Goal: Information Seeking & Learning: Understand process/instructions

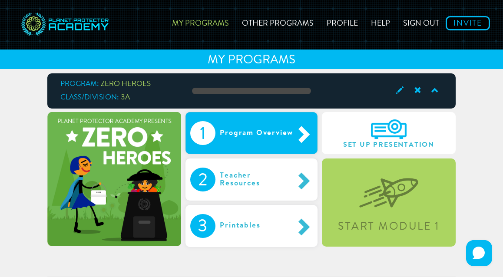
click at [302, 125] on span at bounding box center [303, 134] width 19 height 18
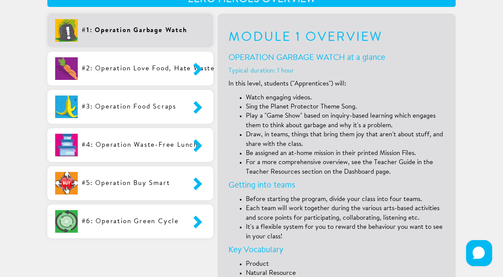
scroll to position [258, 0]
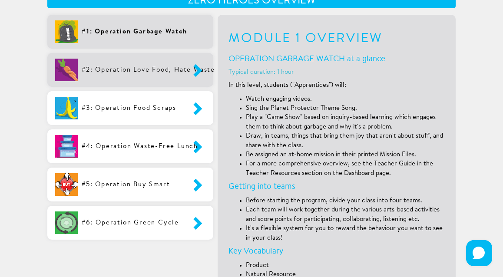
click at [172, 63] on div "#2: Operation Love Food, Hate Waste" at bounding box center [130, 68] width 106 height 19
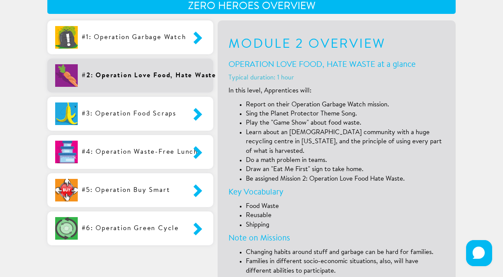
scroll to position [242, 0]
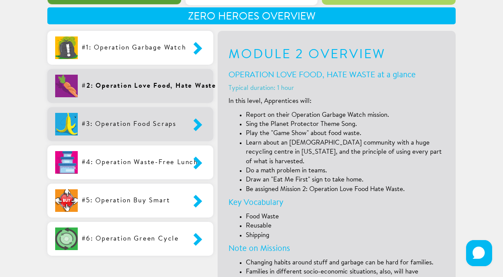
click at [193, 127] on span at bounding box center [189, 124] width 13 height 22
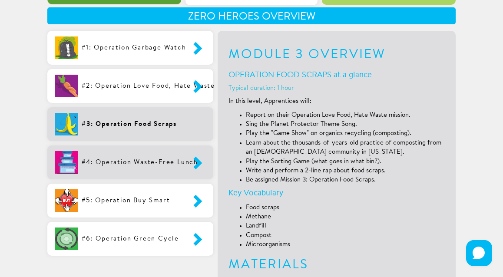
click at [188, 166] on span at bounding box center [189, 163] width 13 height 22
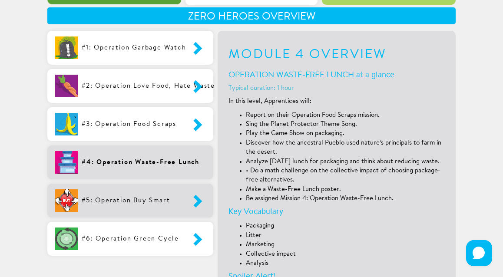
click at [183, 200] on span at bounding box center [189, 201] width 13 height 22
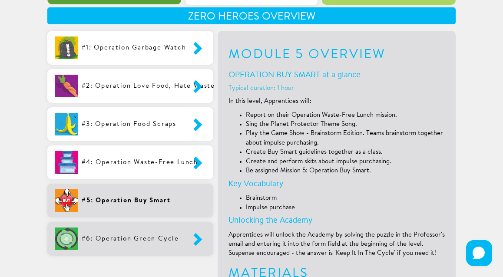
click at [183, 227] on div "#6: Operation Green Cycle" at bounding box center [130, 239] width 166 height 34
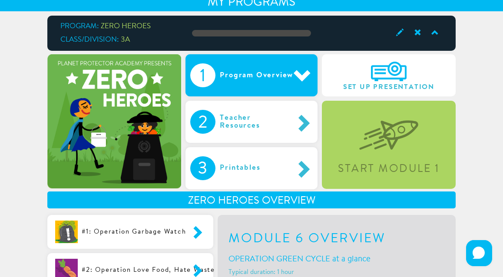
scroll to position [71, 0]
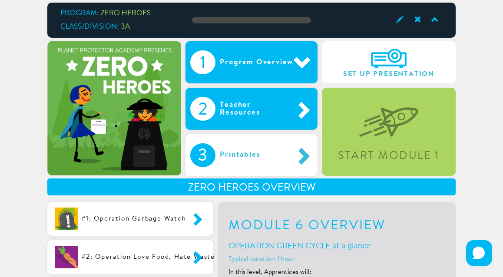
click at [278, 104] on div "Teacher Resources" at bounding box center [255, 109] width 78 height 24
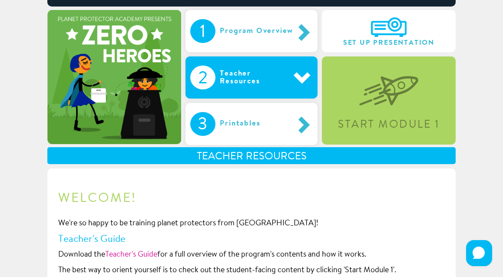
scroll to position [87, 0]
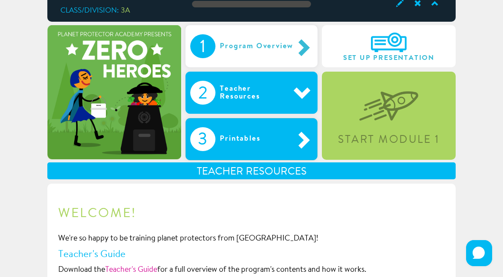
click at [277, 131] on div "Printables" at bounding box center [250, 139] width 68 height 24
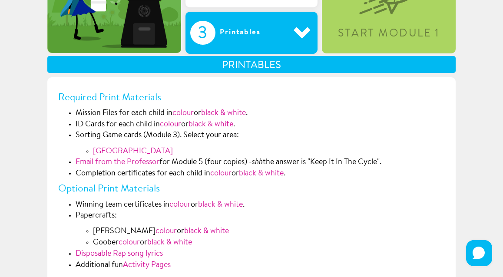
scroll to position [266, 0]
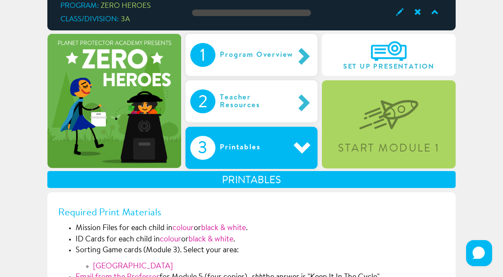
click at [280, 154] on div "Printables" at bounding box center [250, 148] width 68 height 24
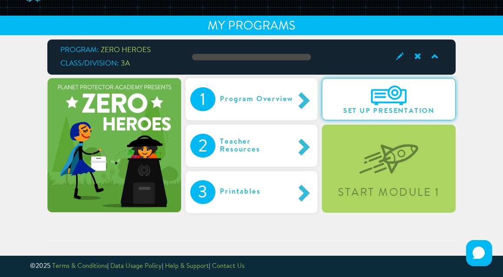
click at [407, 99] on div "Set Up Presentation" at bounding box center [389, 99] width 134 height 42
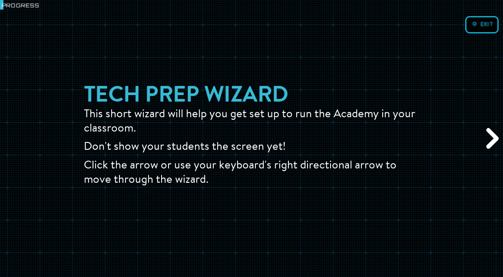
click at [486, 140] on div "Next" at bounding box center [491, 138] width 24 height 83
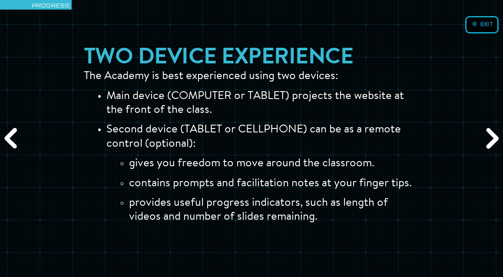
click at [486, 141] on div "Next" at bounding box center [491, 138] width 24 height 83
